Goal: Information Seeking & Learning: Learn about a topic

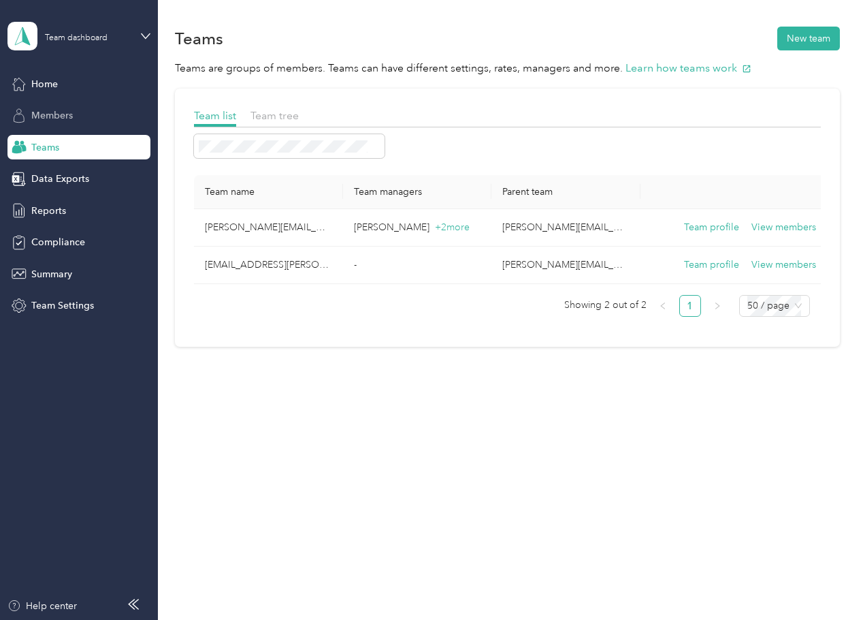
click at [42, 116] on span "Members" at bounding box center [52, 115] width 42 height 14
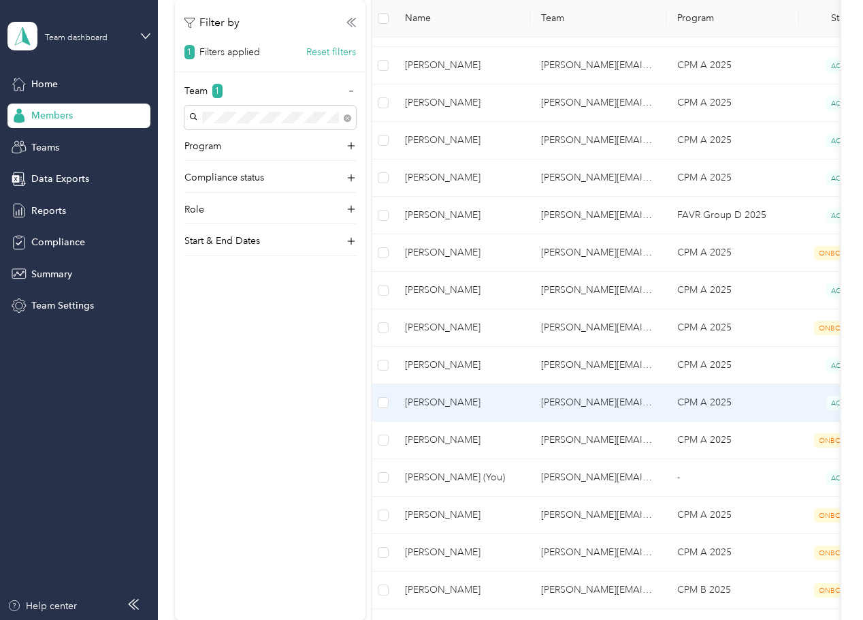
scroll to position [477, 0]
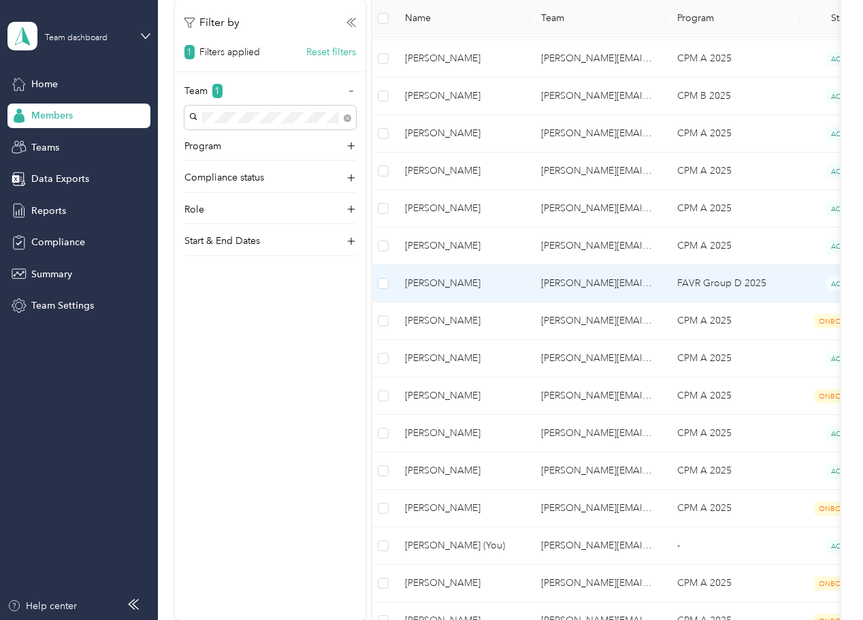
click at [479, 287] on span "[PERSON_NAME]" at bounding box center [462, 283] width 114 height 15
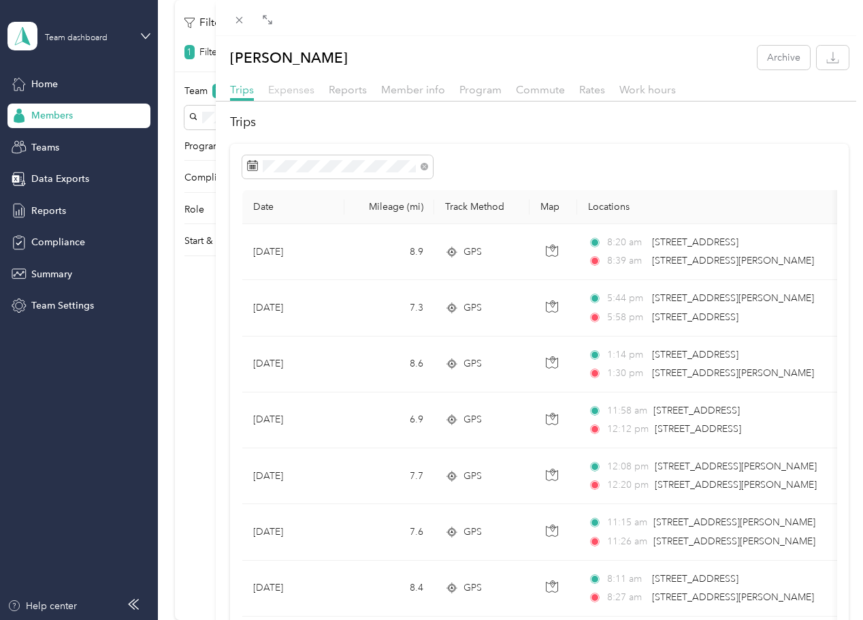
click at [283, 87] on span "Expenses" at bounding box center [291, 89] width 46 height 13
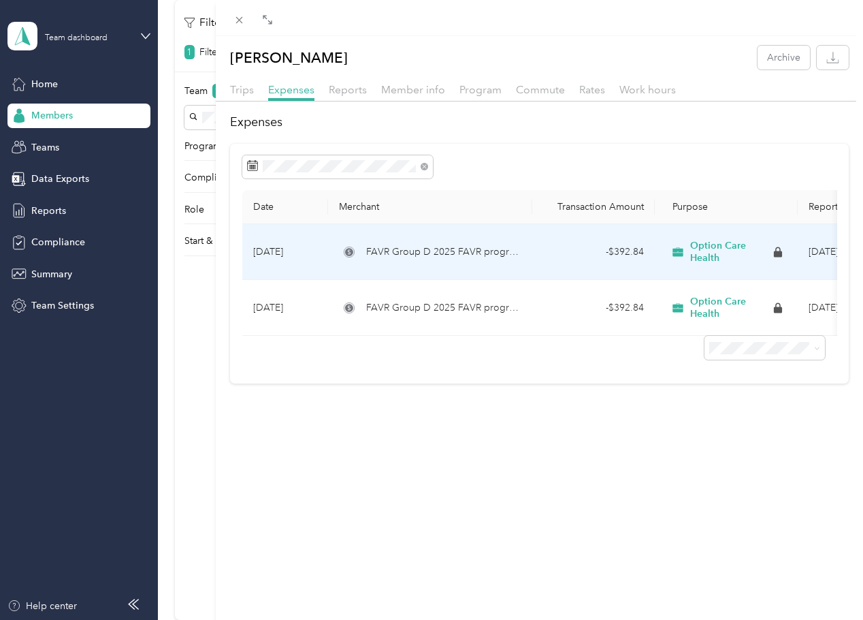
click at [707, 251] on span "Option Care Health" at bounding box center [730, 252] width 80 height 24
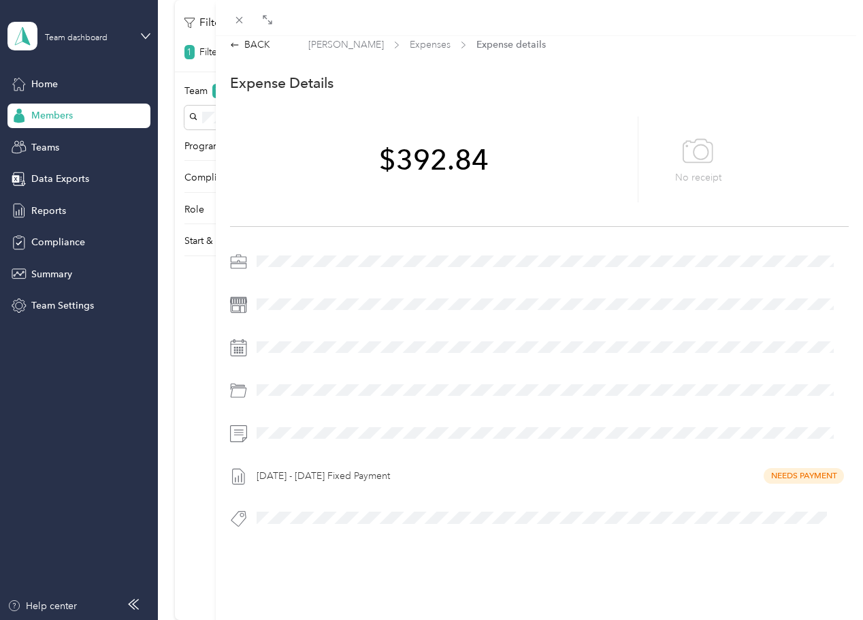
scroll to position [18, 0]
click at [234, 17] on icon at bounding box center [240, 20] width 12 height 12
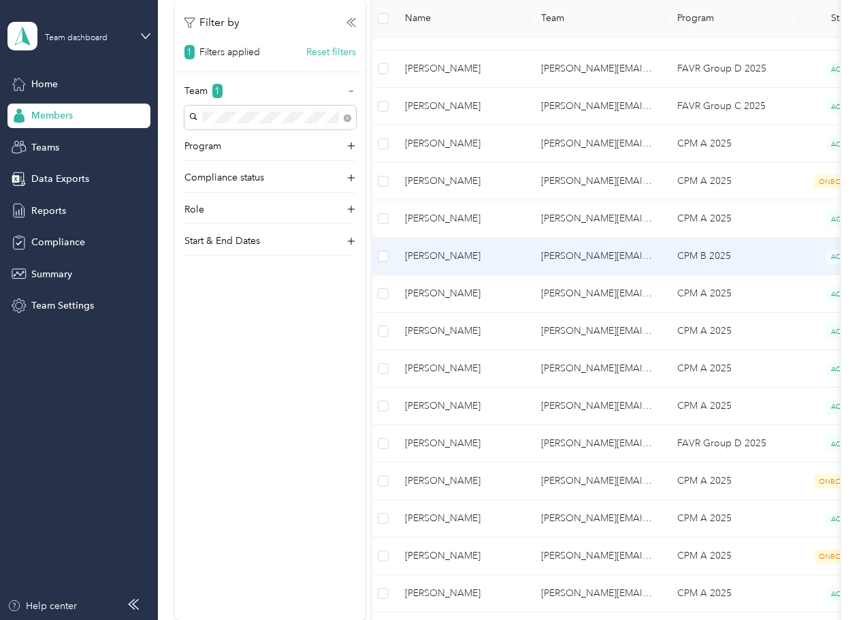
scroll to position [340, 0]
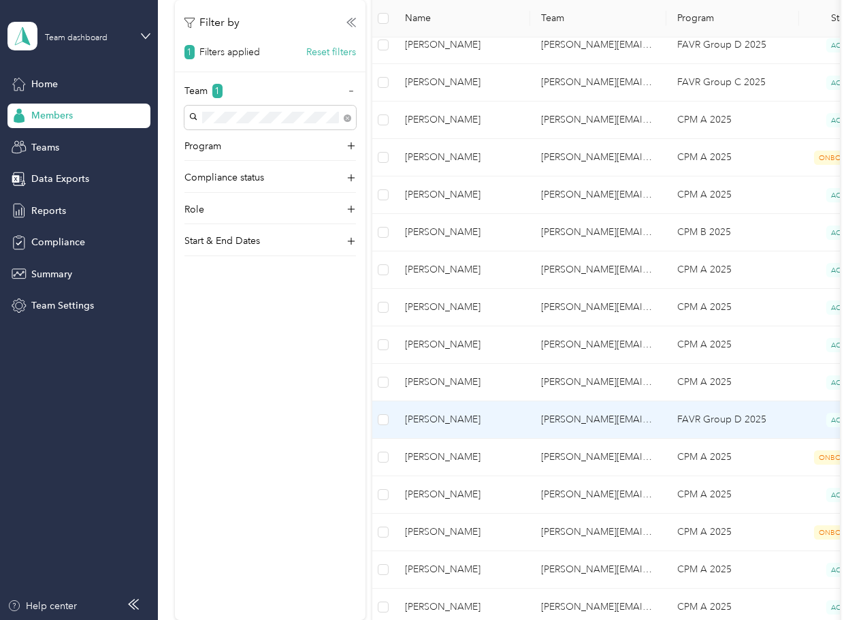
click at [607, 425] on td "[PERSON_NAME][EMAIL_ADDRESS][PERSON_NAME][DOMAIN_NAME]" at bounding box center [598, 419] width 136 height 37
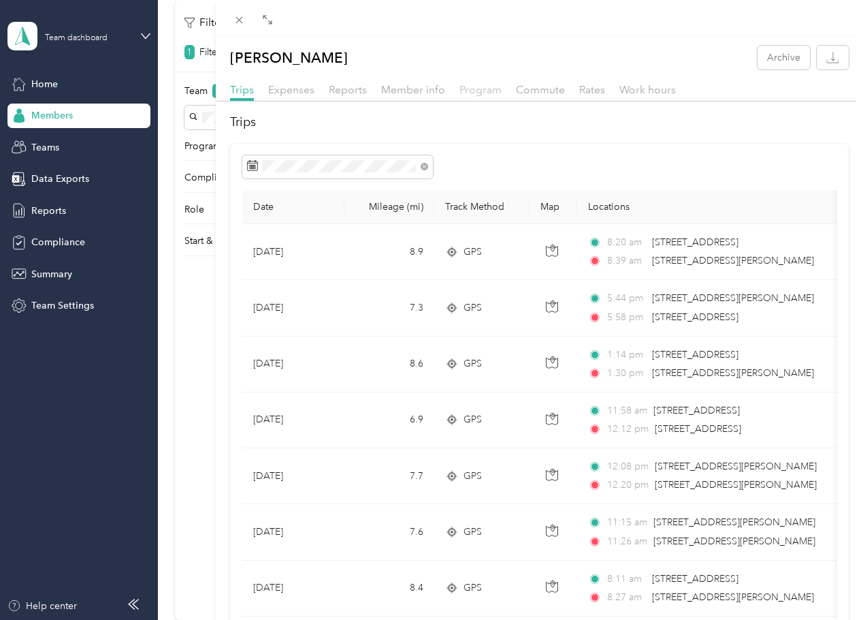
click at [461, 91] on span "Program" at bounding box center [481, 89] width 42 height 13
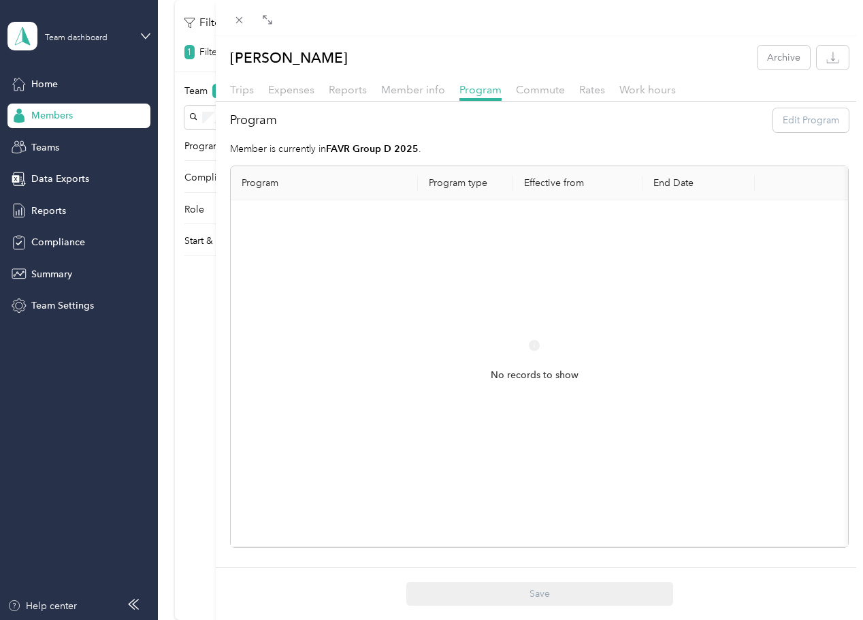
click at [368, 149] on strong "FAVR Group D 2025" at bounding box center [372, 149] width 93 height 12
click at [639, 93] on span "Work hours" at bounding box center [648, 89] width 57 height 13
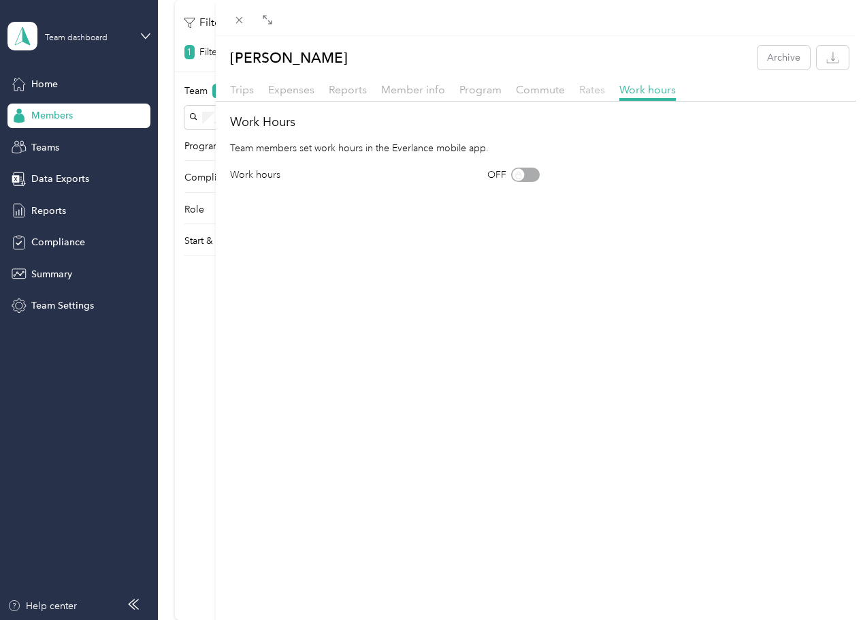
click at [594, 87] on span "Rates" at bounding box center [592, 89] width 26 height 13
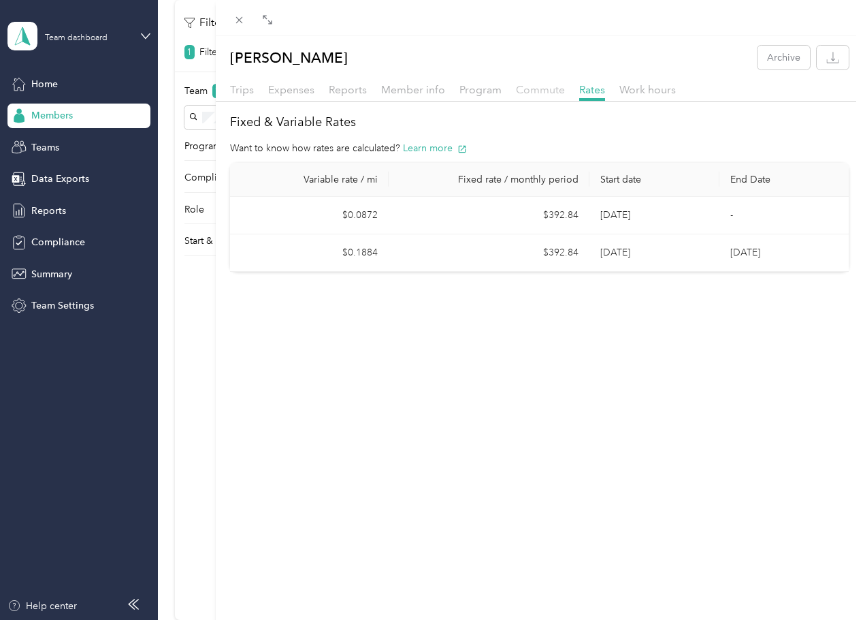
click at [541, 88] on span "Commute" at bounding box center [540, 89] width 49 height 13
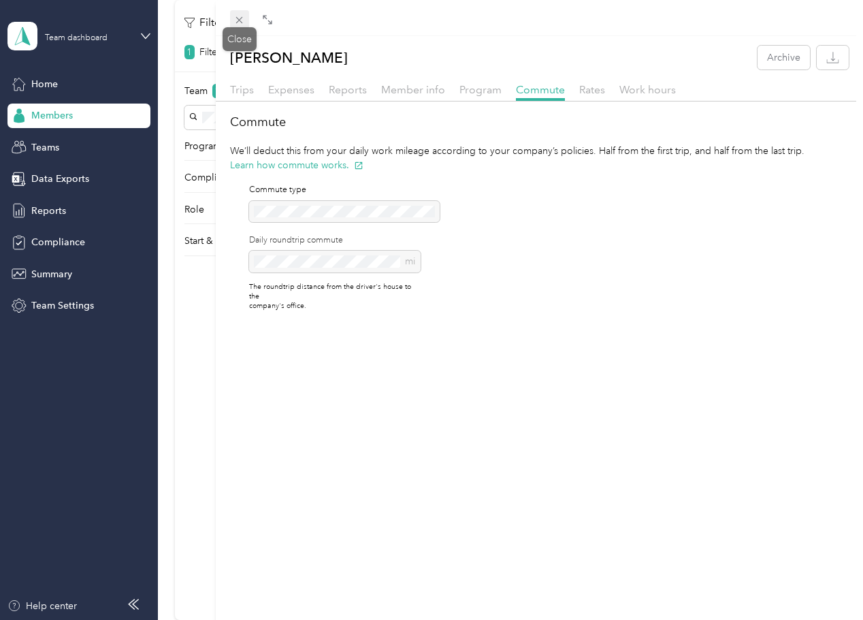
click at [238, 20] on icon at bounding box center [240, 20] width 12 height 12
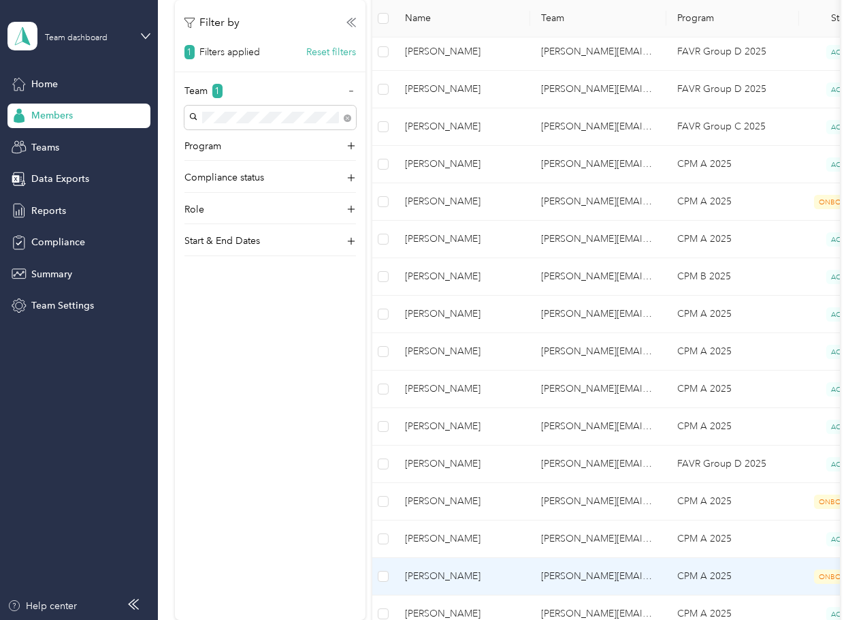
scroll to position [272, 0]
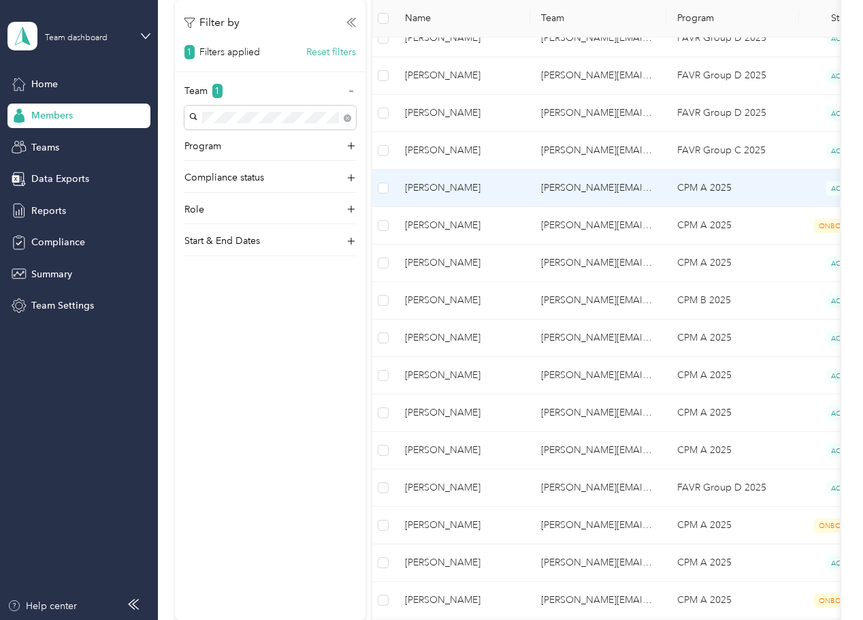
click at [474, 193] on span "[PERSON_NAME]" at bounding box center [462, 187] width 114 height 15
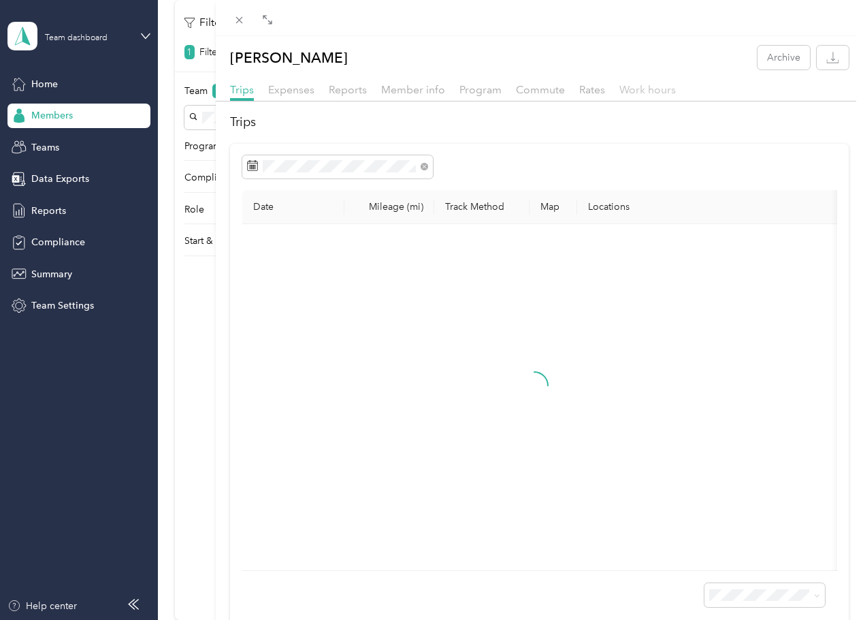
click at [628, 87] on span "Work hours" at bounding box center [648, 89] width 57 height 13
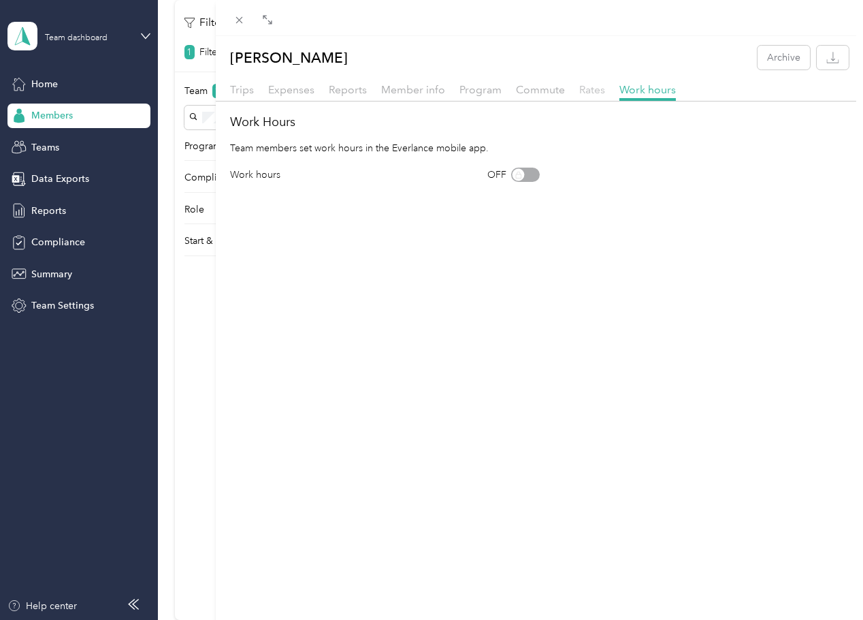
click at [597, 87] on span "Rates" at bounding box center [592, 89] width 26 height 13
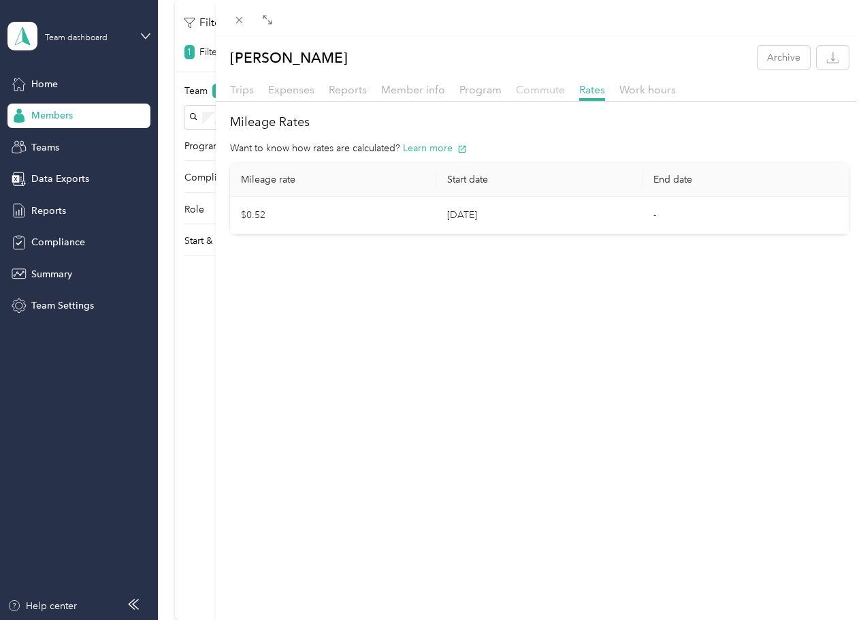
click at [549, 88] on span "Commute" at bounding box center [540, 89] width 49 height 13
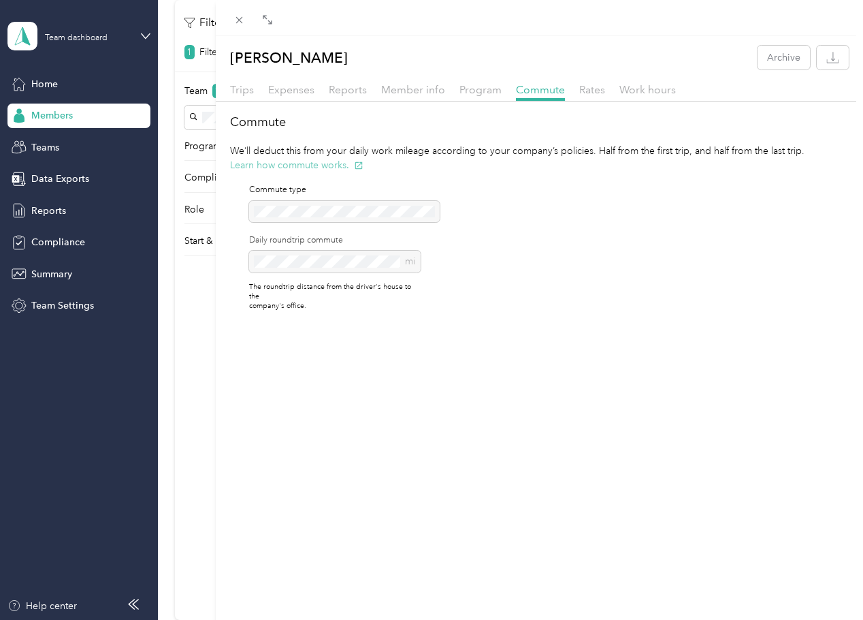
click at [304, 163] on button "Learn how commute works." at bounding box center [296, 165] width 133 height 14
click at [241, 21] on icon at bounding box center [239, 20] width 7 height 7
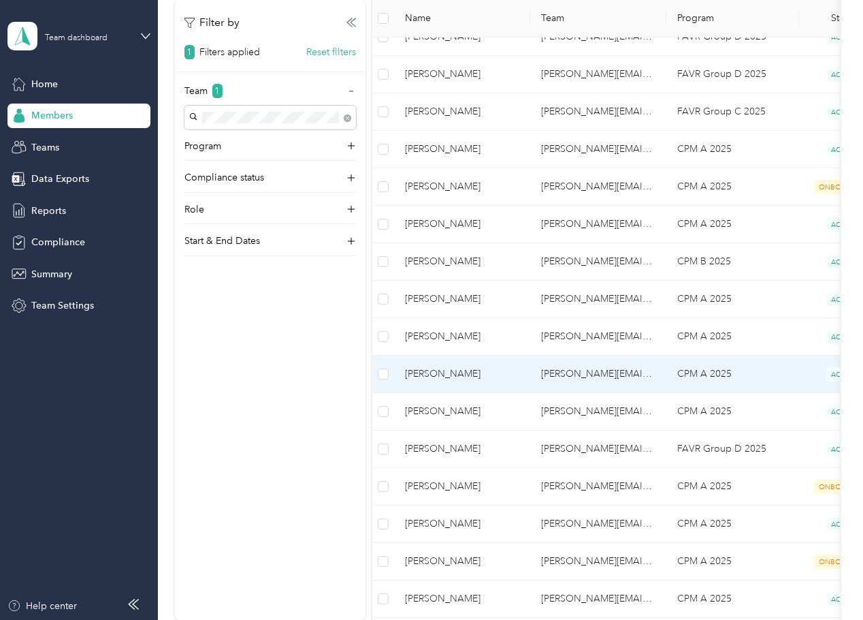
scroll to position [340, 0]
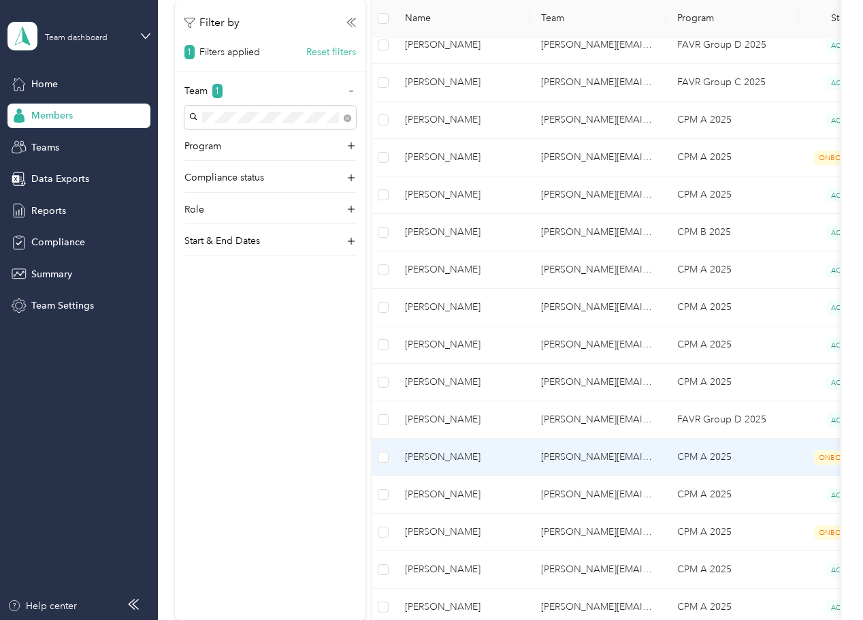
click at [474, 456] on span "[PERSON_NAME]" at bounding box center [462, 456] width 114 height 15
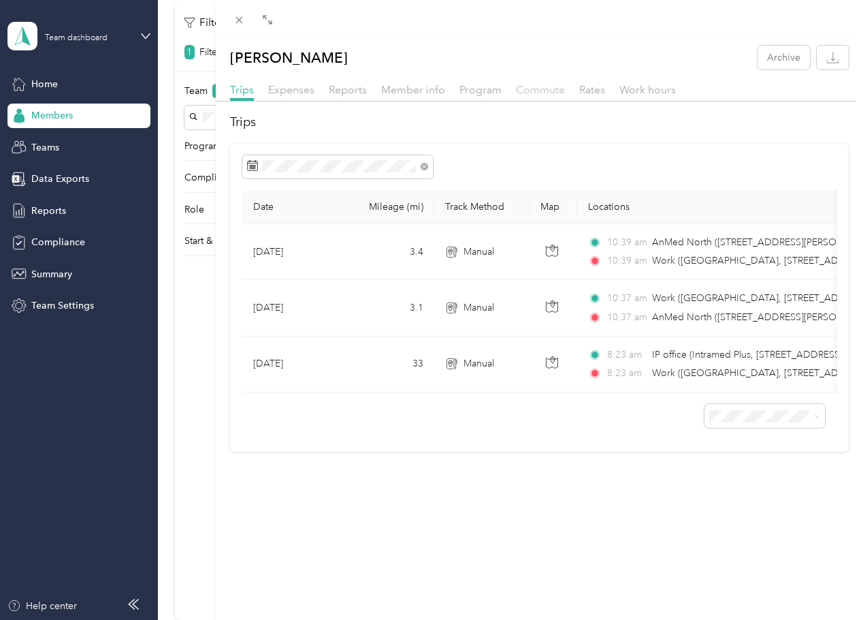
click at [557, 93] on span "Commute" at bounding box center [540, 89] width 49 height 13
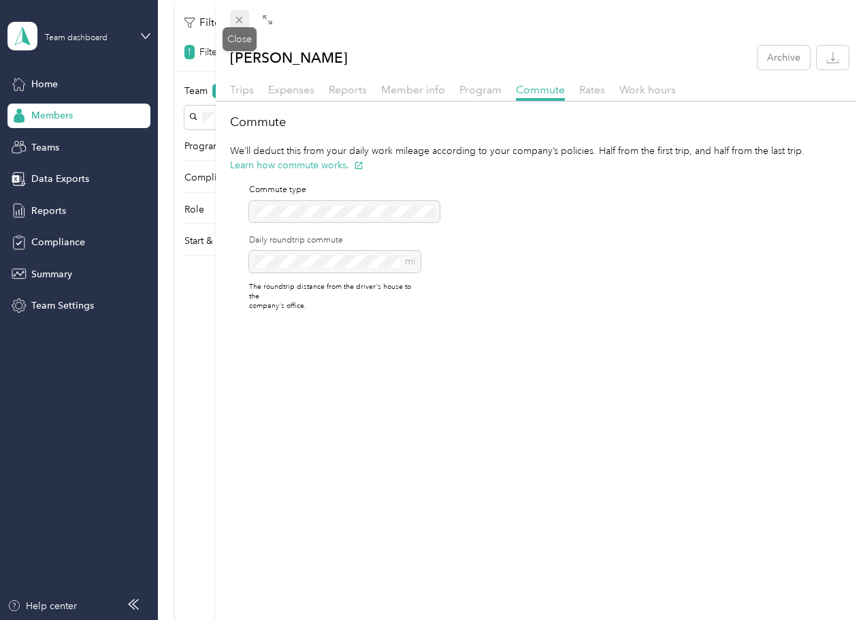
click at [235, 18] on icon at bounding box center [240, 20] width 12 height 12
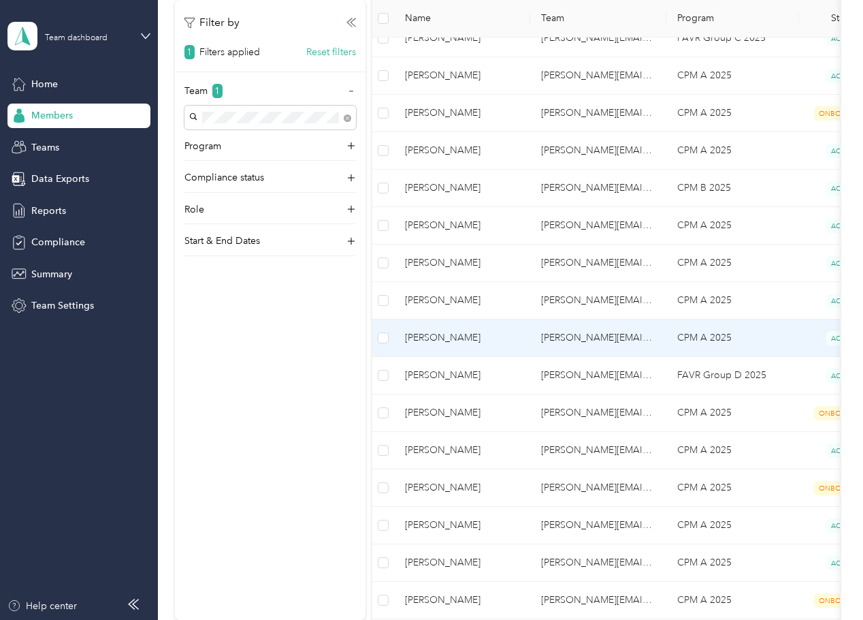
scroll to position [408, 0]
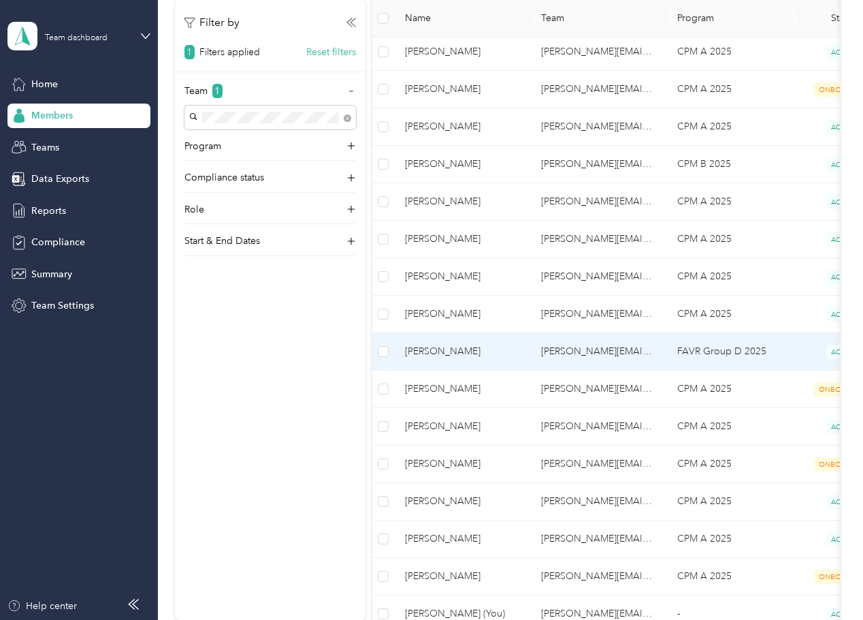
click at [451, 347] on span "[PERSON_NAME]" at bounding box center [462, 351] width 114 height 15
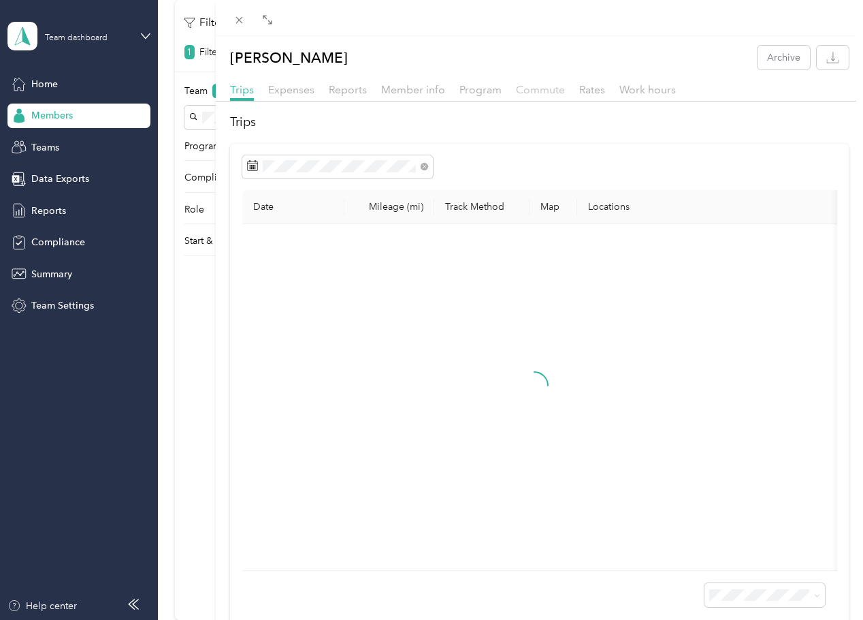
click at [546, 87] on span "Commute" at bounding box center [540, 89] width 49 height 13
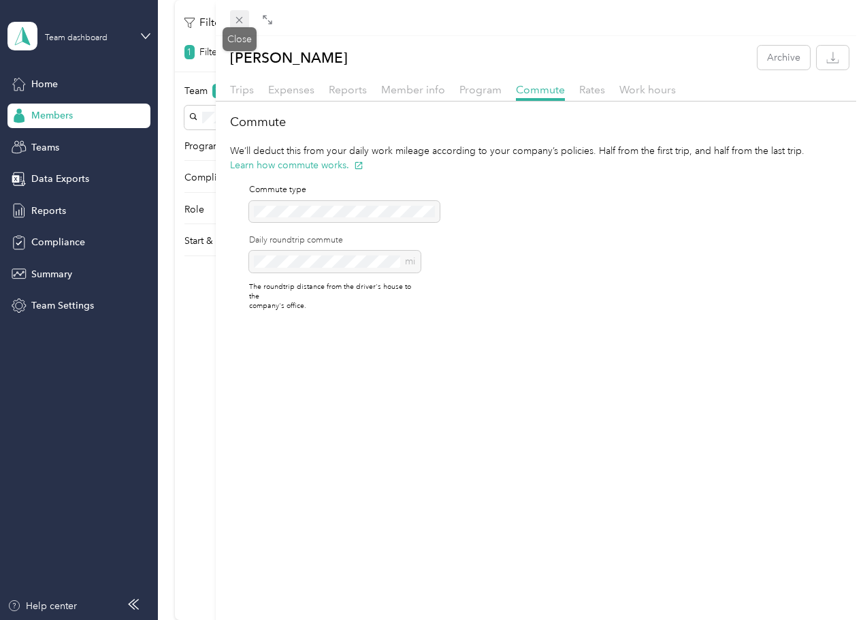
click at [242, 22] on icon at bounding box center [239, 20] width 7 height 7
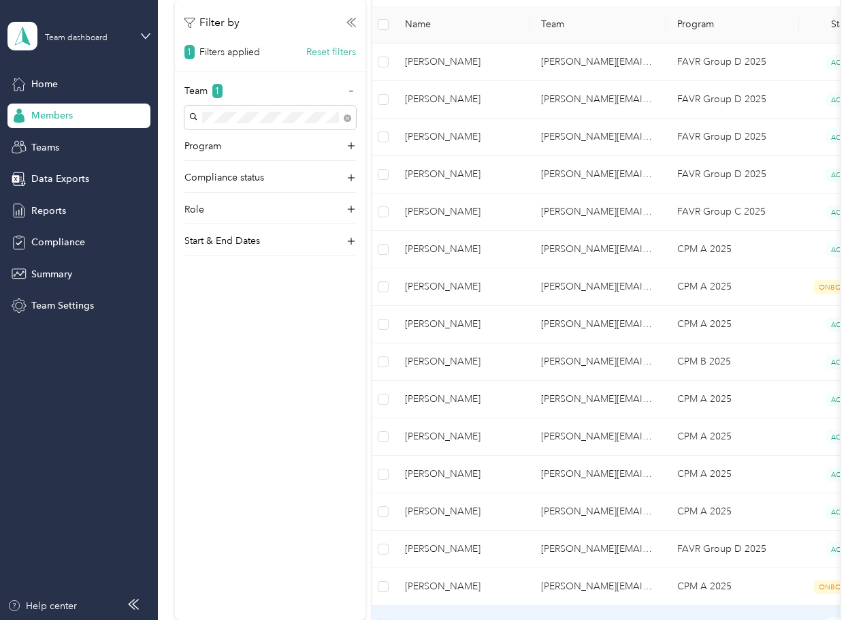
scroll to position [204, 0]
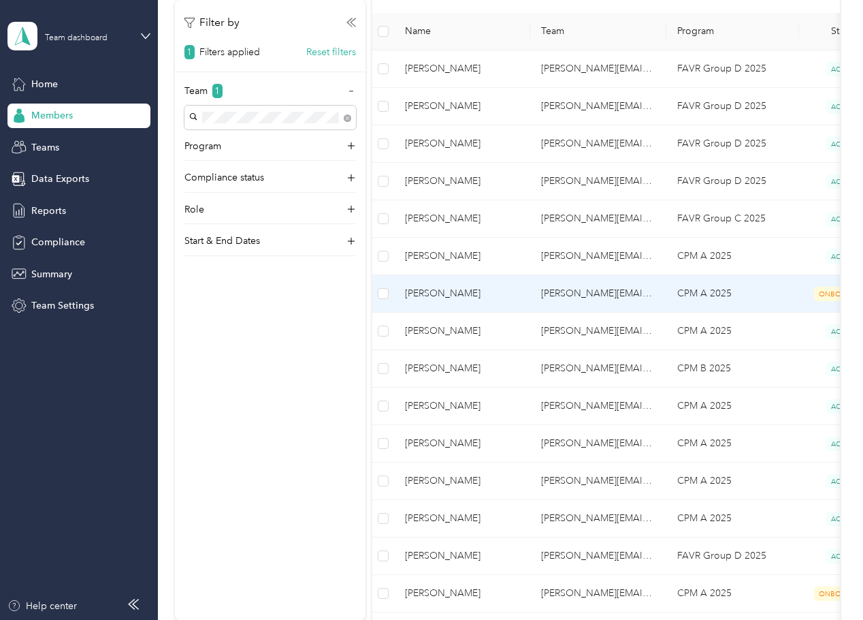
click at [422, 288] on span "[PERSON_NAME]" at bounding box center [462, 293] width 114 height 15
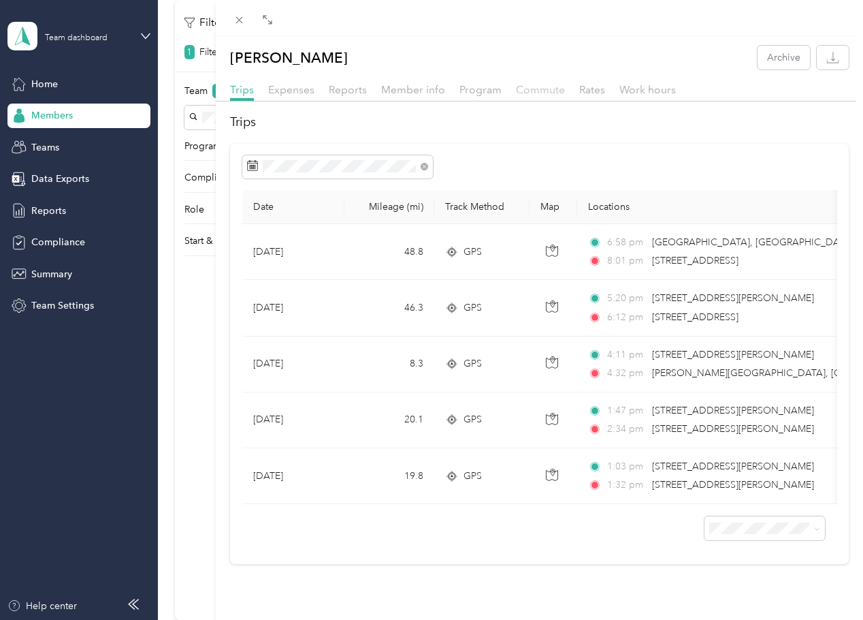
click at [553, 87] on span "Commute" at bounding box center [540, 89] width 49 height 13
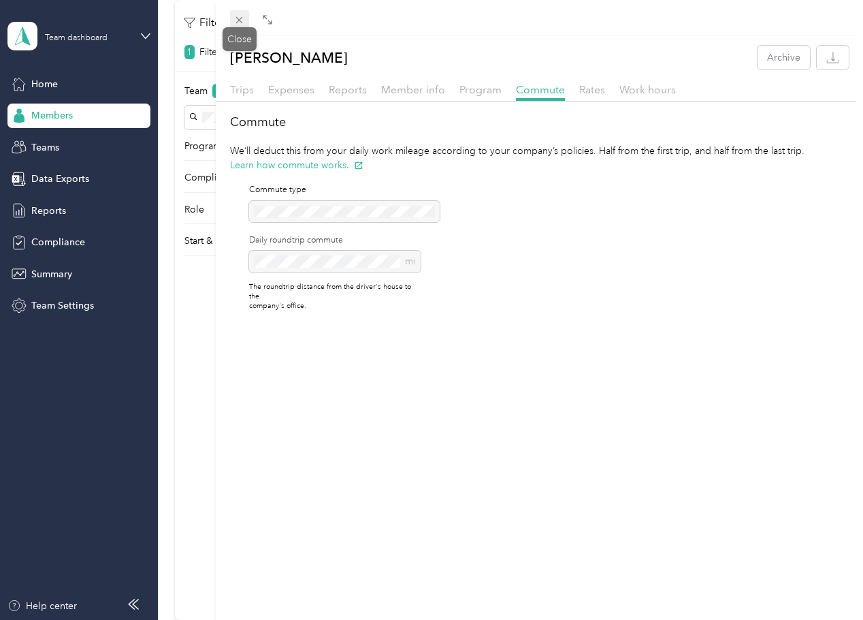
click at [238, 18] on icon at bounding box center [239, 20] width 7 height 7
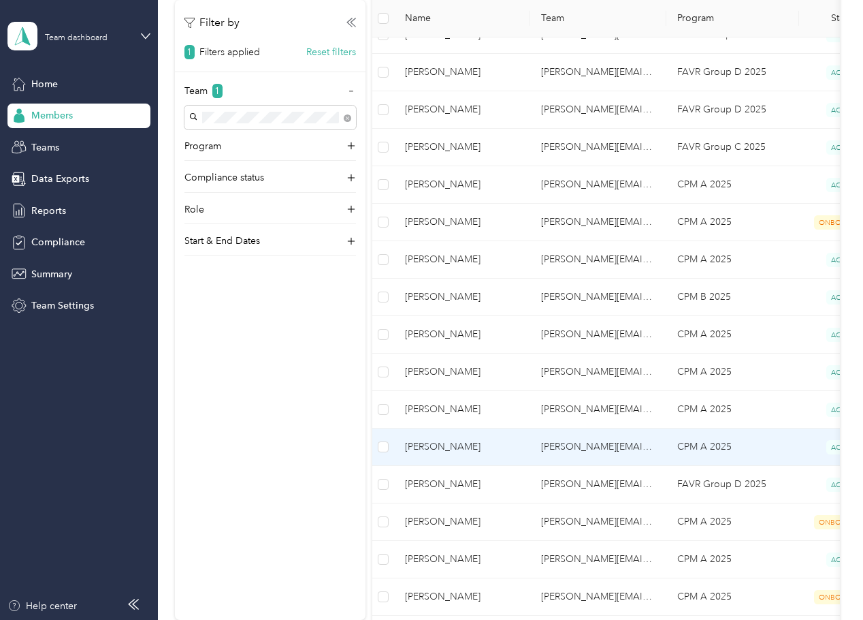
scroll to position [204, 0]
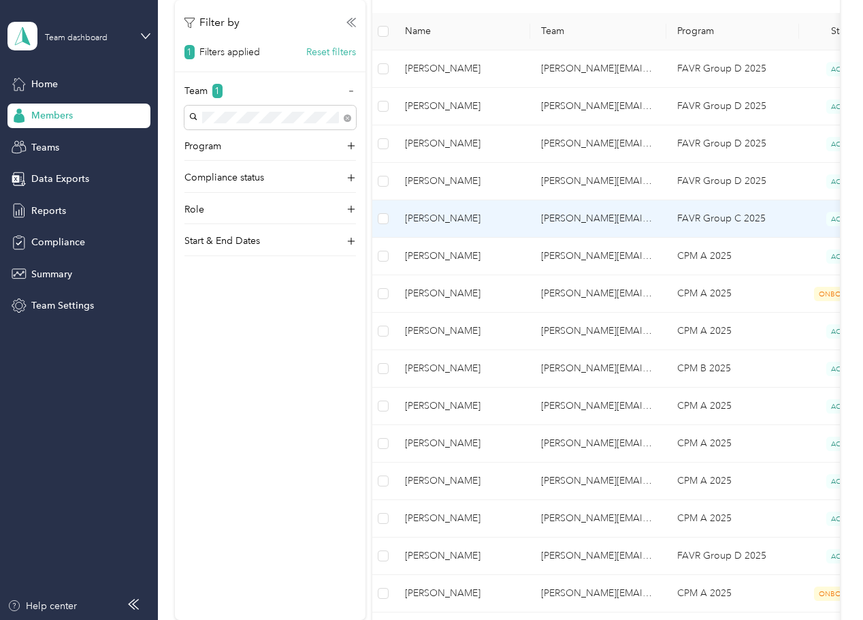
click at [704, 219] on td "FAVR Group C 2025" at bounding box center [732, 218] width 133 height 37
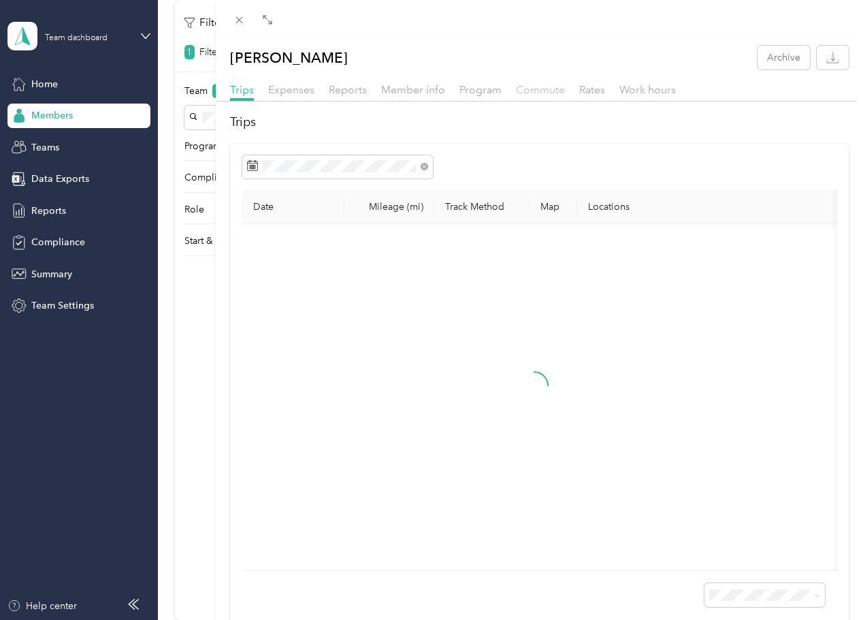
click at [552, 91] on span "Commute" at bounding box center [540, 89] width 49 height 13
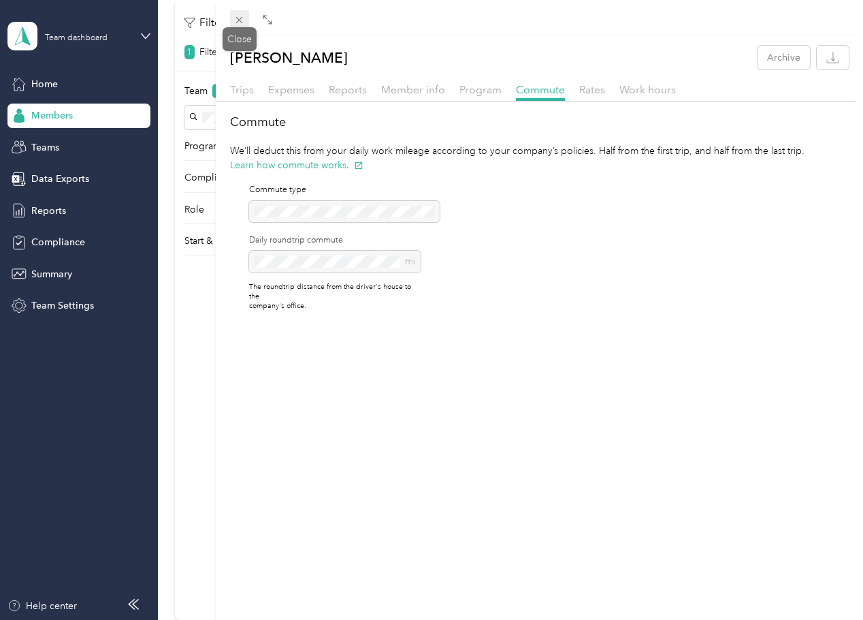
click at [236, 22] on icon at bounding box center [240, 20] width 12 height 12
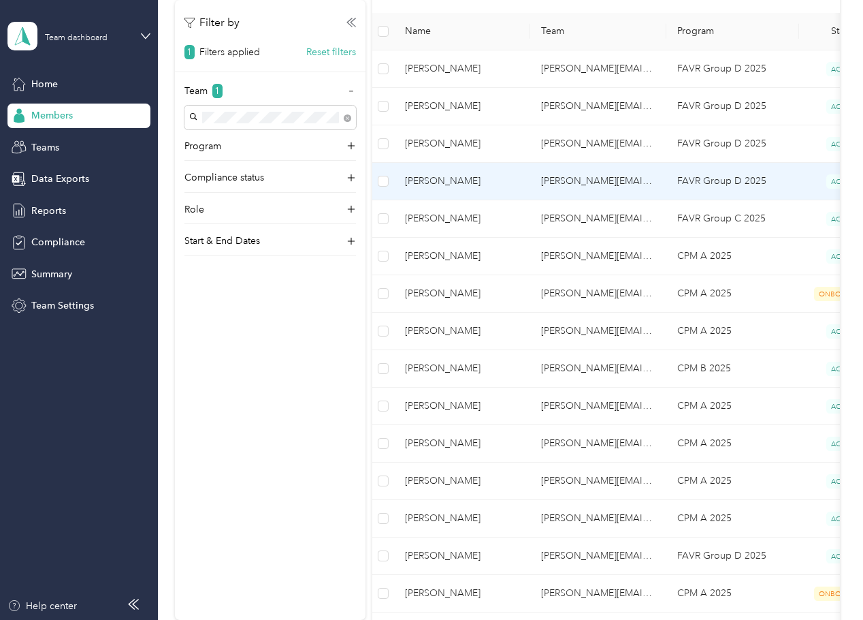
click at [672, 184] on td "FAVR Group D 2025" at bounding box center [732, 181] width 133 height 37
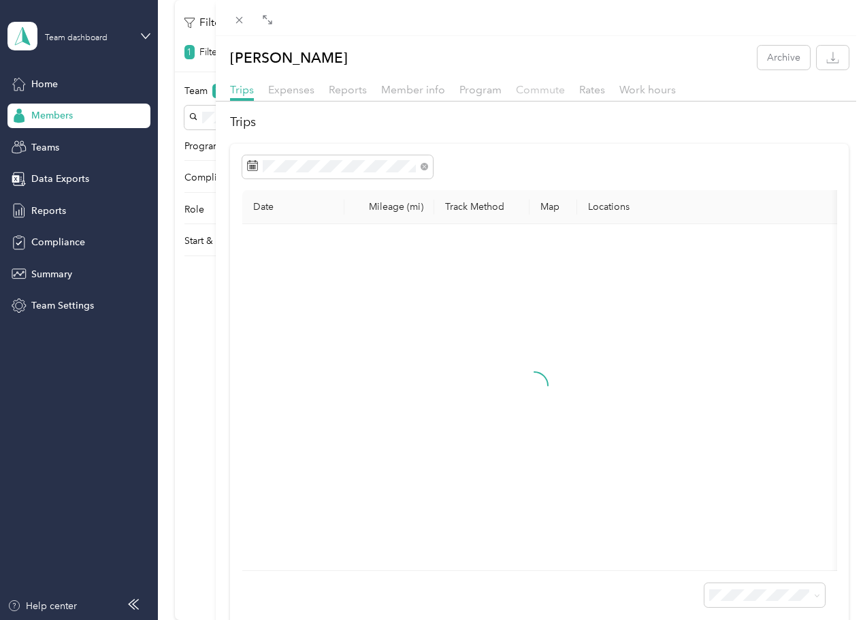
click at [532, 95] on span "Commute" at bounding box center [540, 89] width 49 height 13
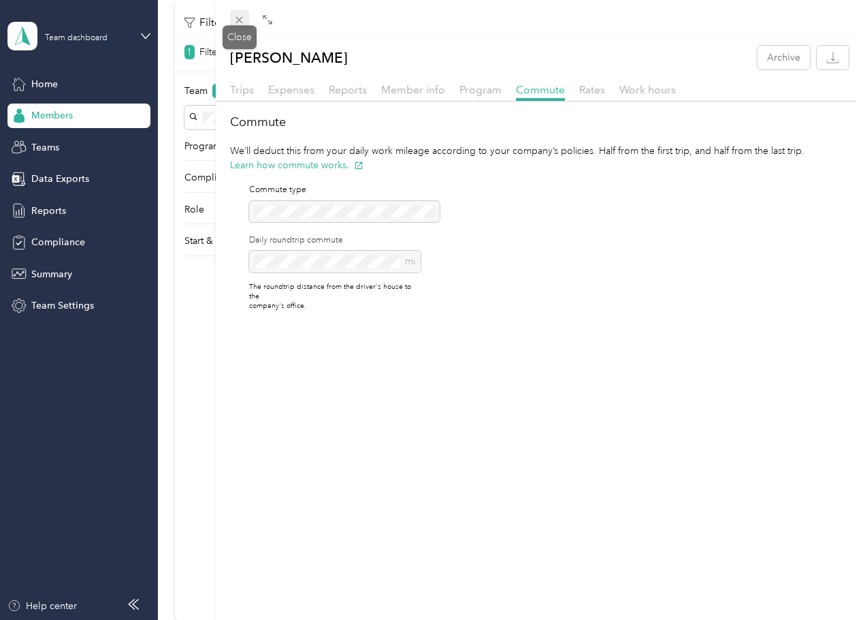
click at [234, 19] on icon at bounding box center [240, 20] width 12 height 12
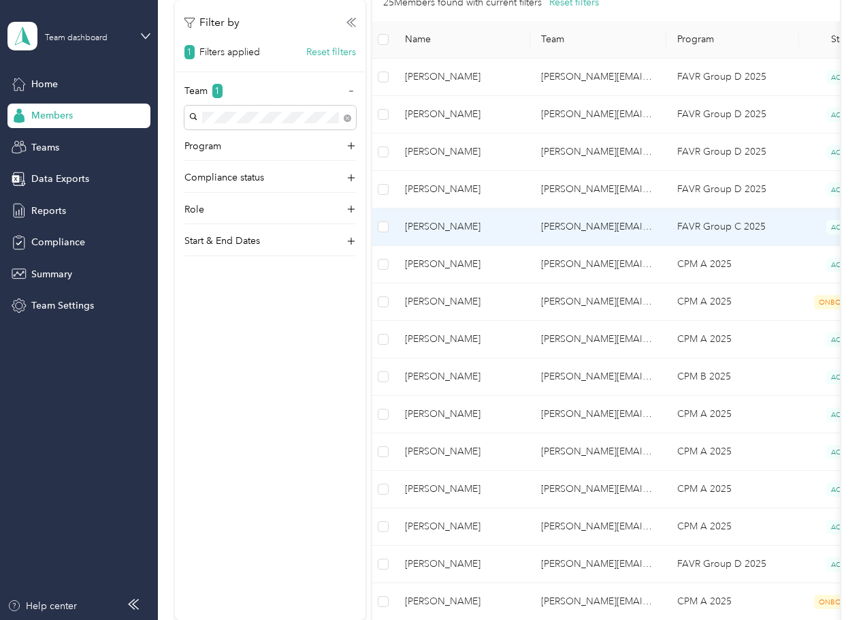
scroll to position [204, 0]
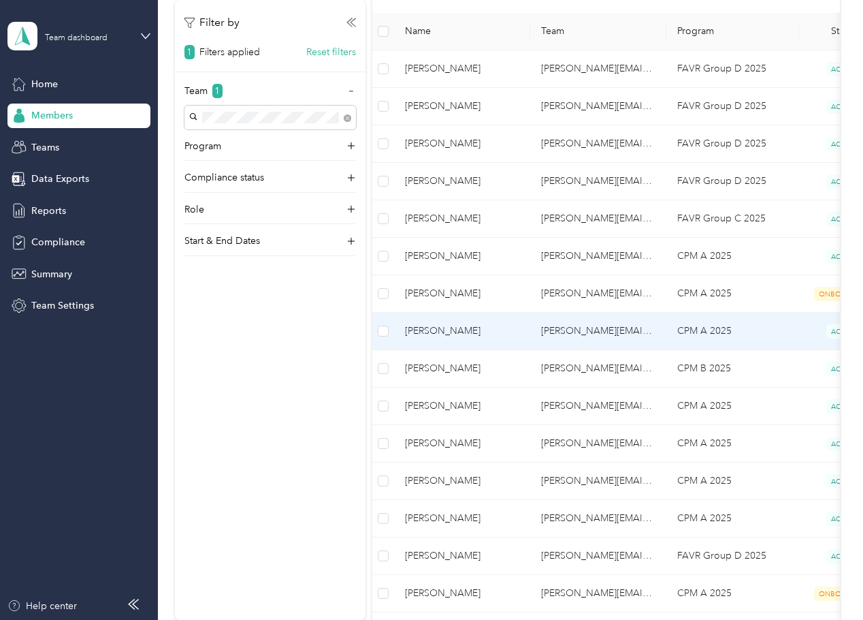
click at [594, 333] on td "[PERSON_NAME][EMAIL_ADDRESS][PERSON_NAME][DOMAIN_NAME]" at bounding box center [598, 330] width 136 height 37
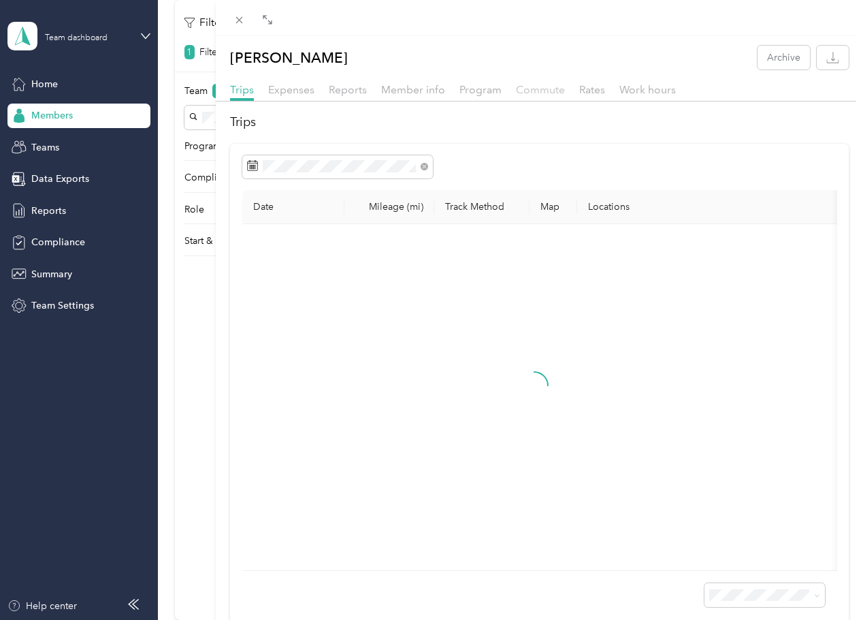
click at [547, 89] on span "Commute" at bounding box center [540, 89] width 49 height 13
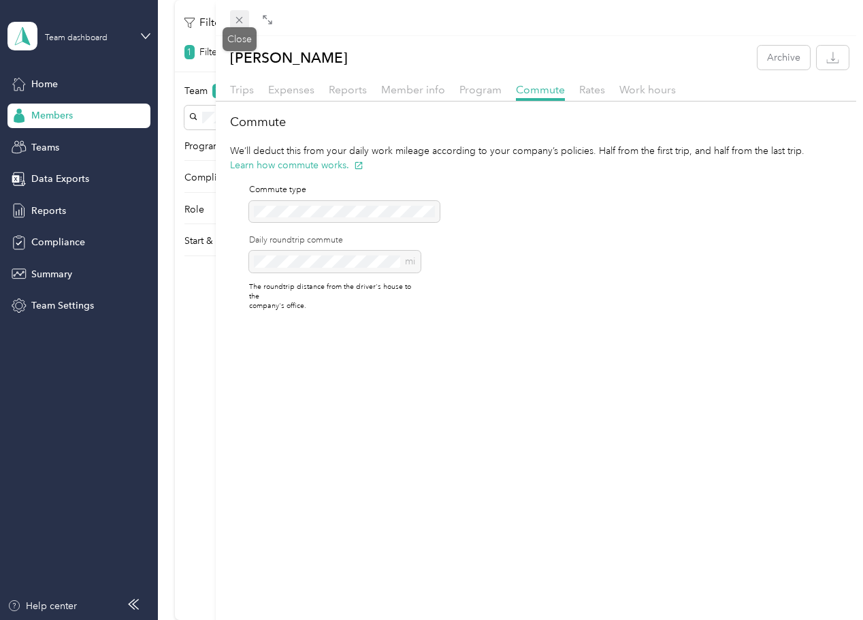
click at [240, 20] on icon at bounding box center [239, 20] width 7 height 7
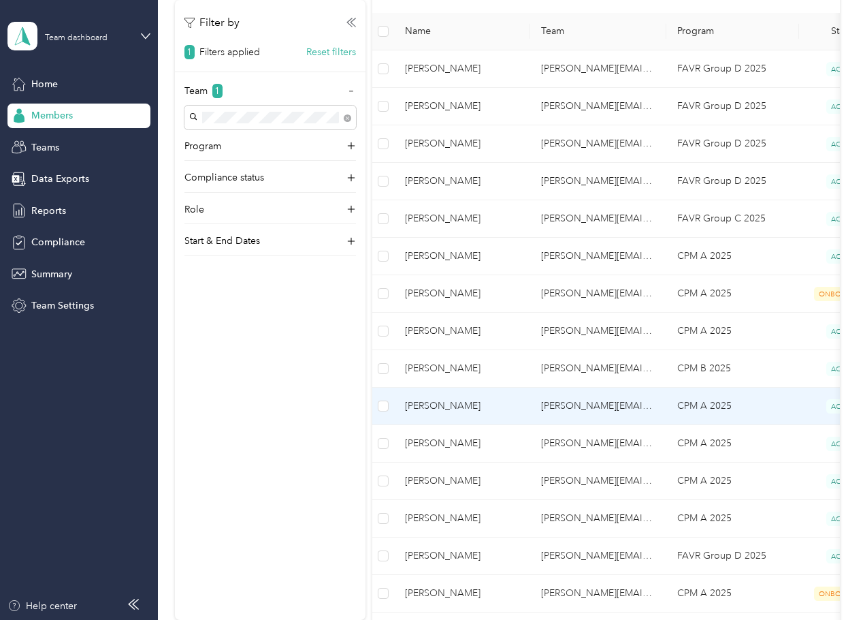
scroll to position [272, 0]
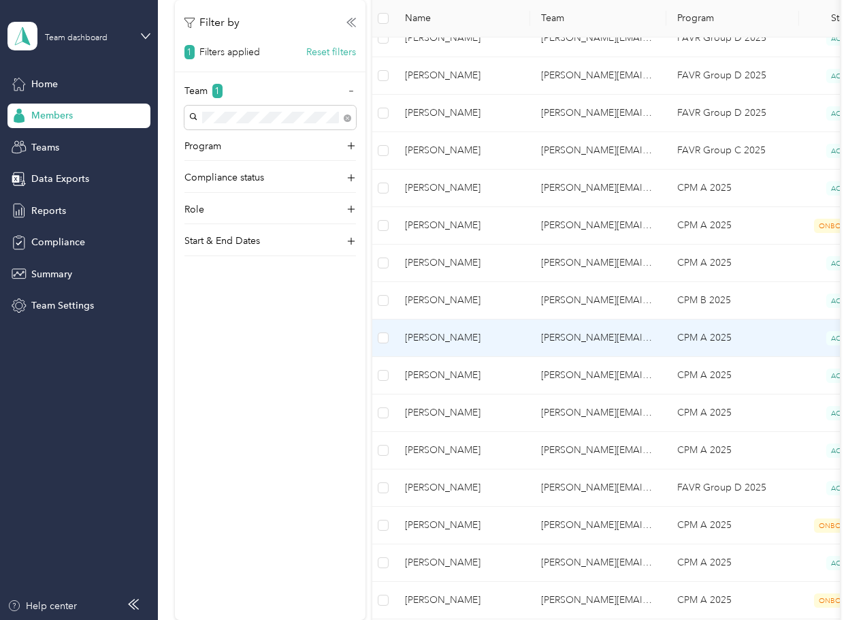
click at [612, 336] on td "[PERSON_NAME][EMAIL_ADDRESS][PERSON_NAME][DOMAIN_NAME]" at bounding box center [598, 337] width 136 height 37
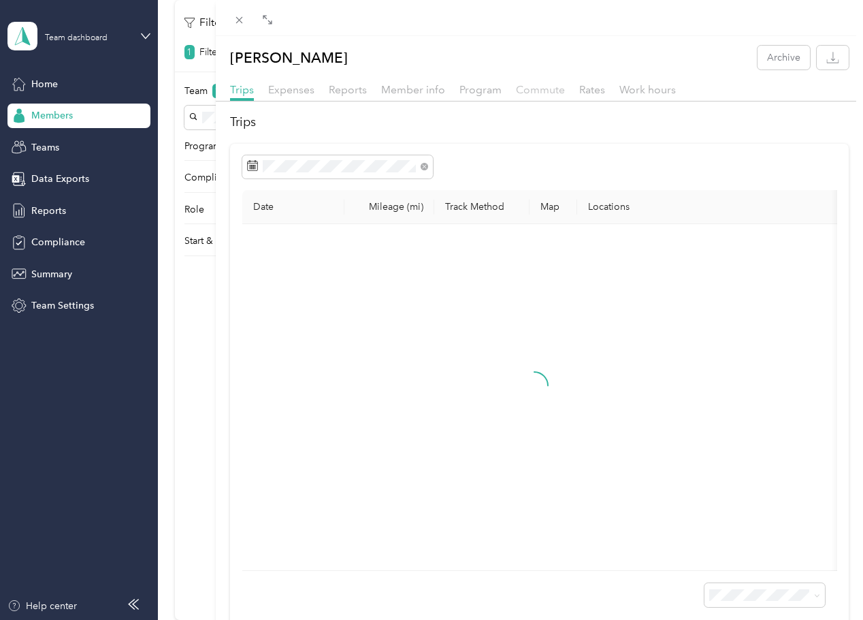
click at [552, 92] on span "Commute" at bounding box center [540, 89] width 49 height 13
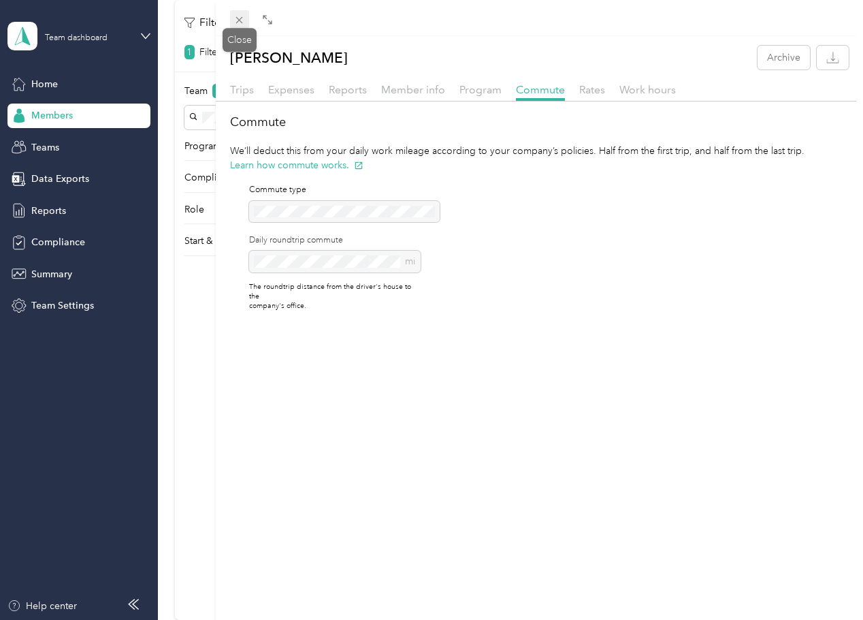
click at [239, 25] on icon at bounding box center [240, 20] width 12 height 12
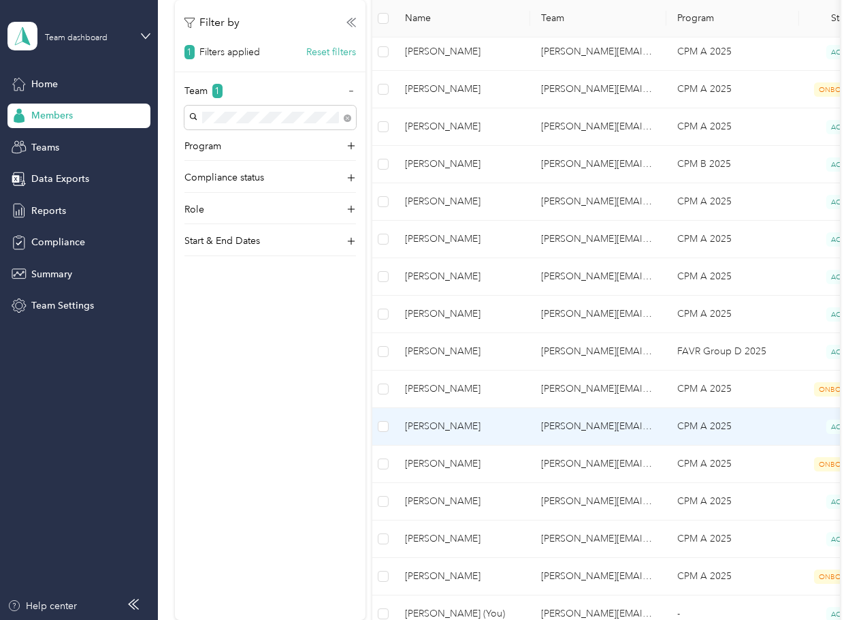
scroll to position [477, 0]
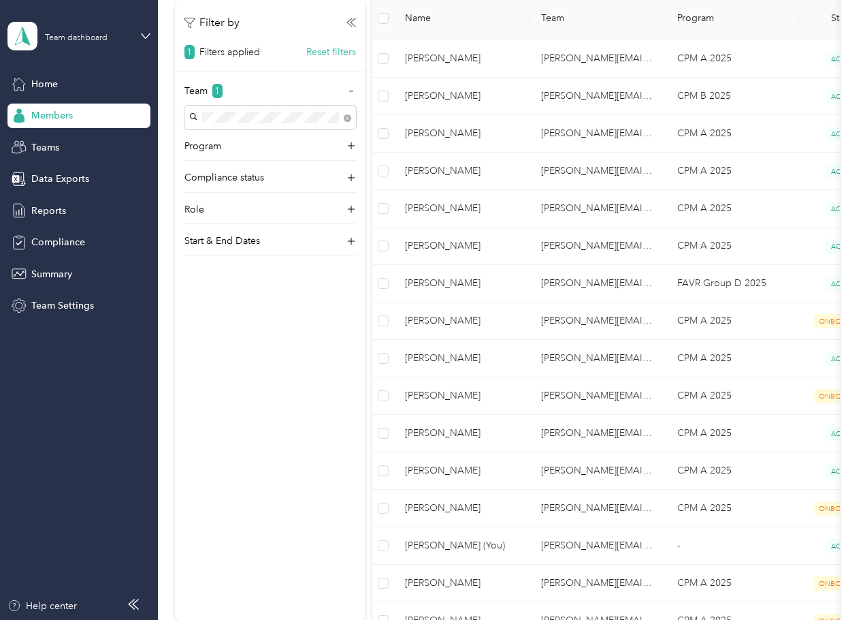
click at [255, 330] on div "Filter by 1 Filters applied Reset filters Team 1 Program Compliance status Role…" at bounding box center [270, 310] width 191 height 620
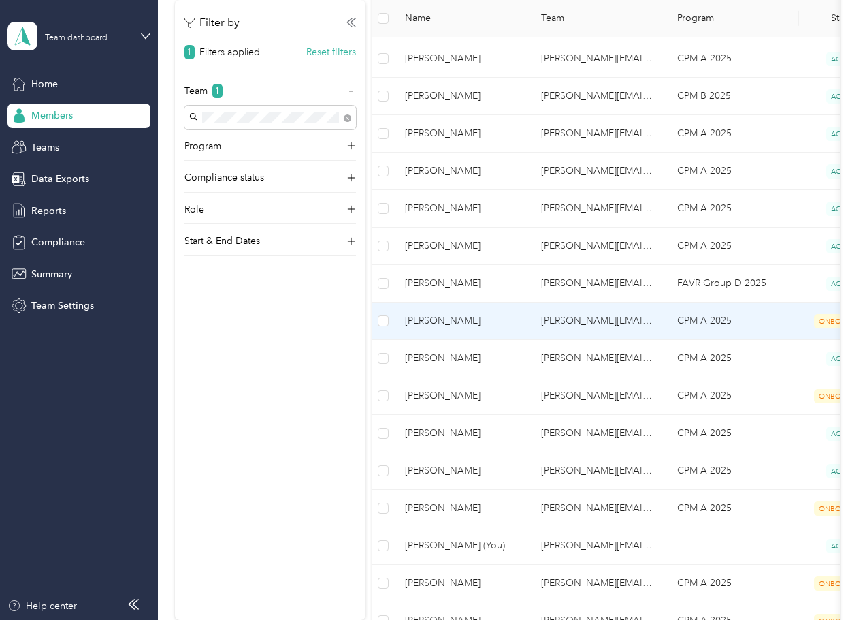
click at [455, 320] on span "[PERSON_NAME]" at bounding box center [462, 320] width 114 height 15
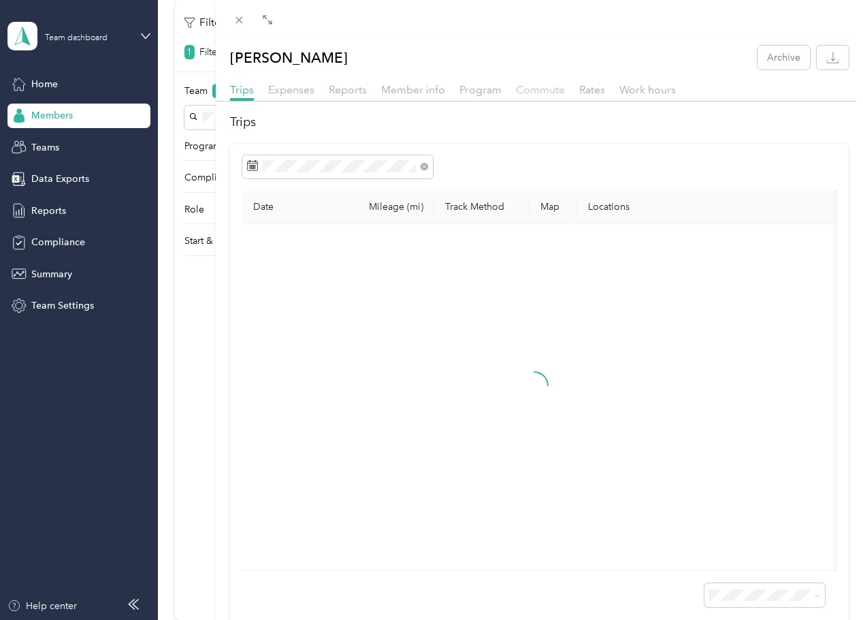
click at [540, 84] on span "Commute" at bounding box center [540, 89] width 49 height 13
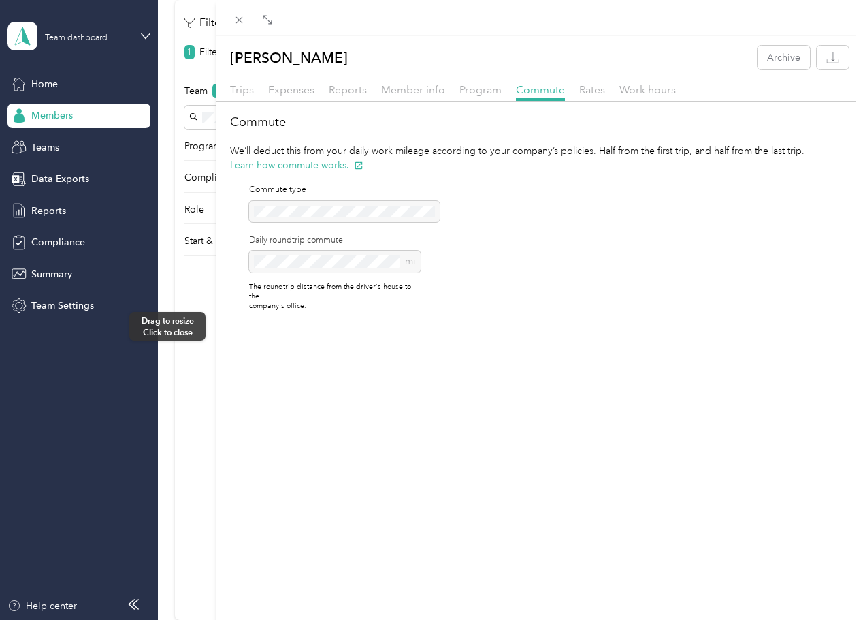
click at [210, 326] on div at bounding box center [211, 310] width 10 height 620
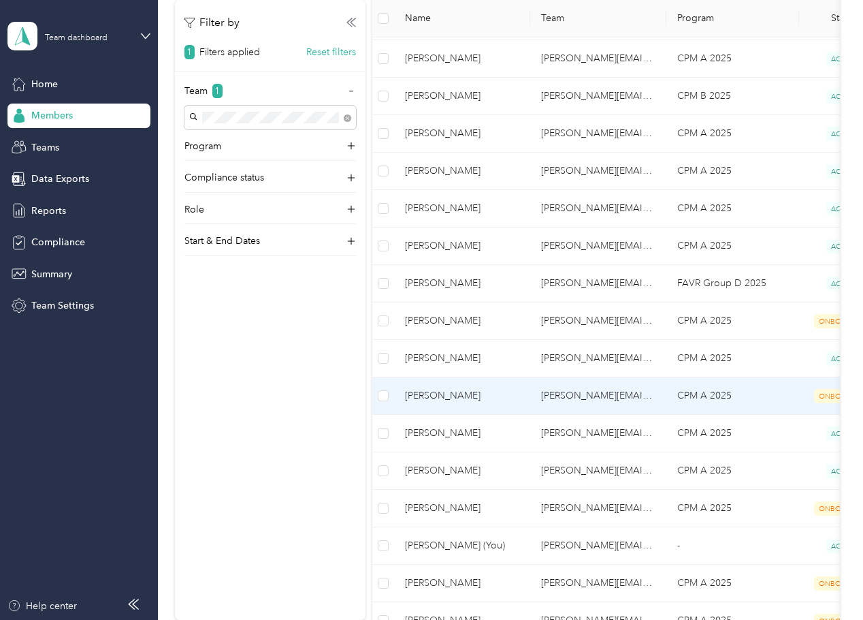
scroll to position [545, 0]
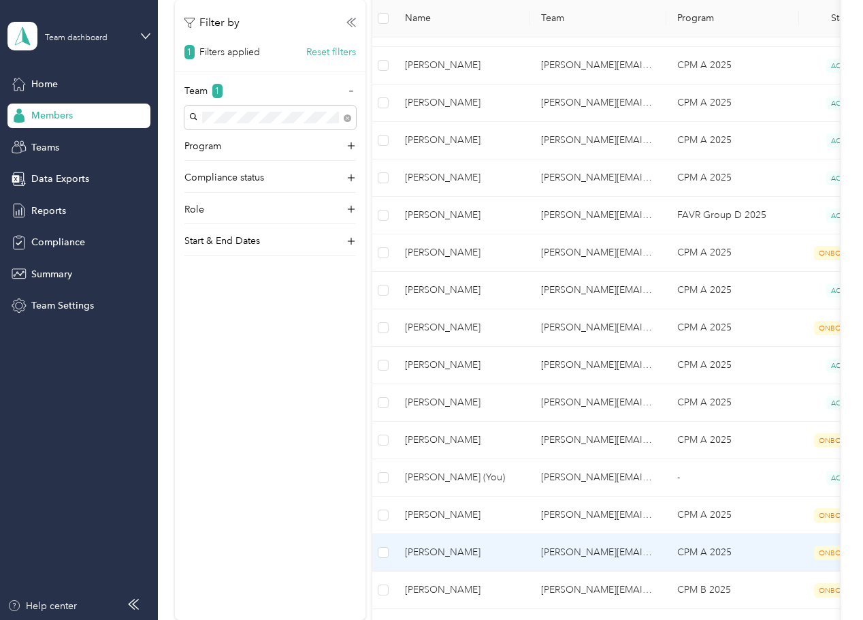
click at [472, 560] on td "[PERSON_NAME]" at bounding box center [462, 552] width 136 height 37
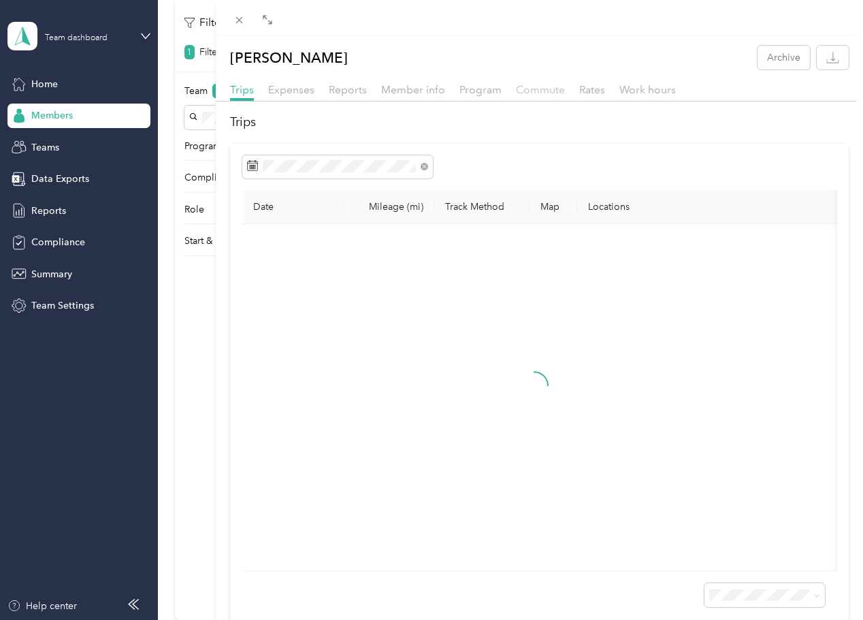
click at [534, 86] on span "Commute" at bounding box center [540, 89] width 49 height 13
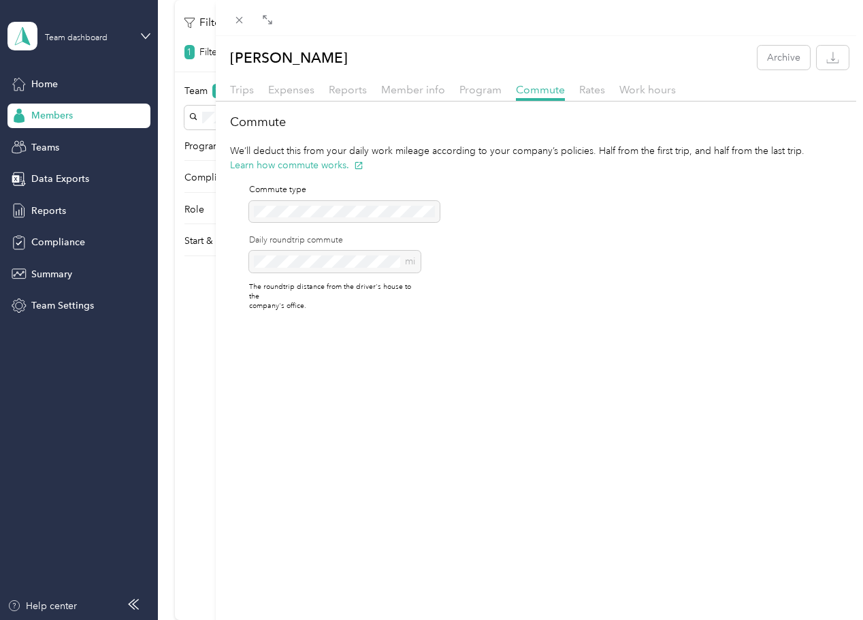
click at [180, 329] on div "[PERSON_NAME] Archive Trips Expenses Reports Member info Program Commute Rates …" at bounding box center [431, 310] width 863 height 620
